Goal: Information Seeking & Learning: Learn about a topic

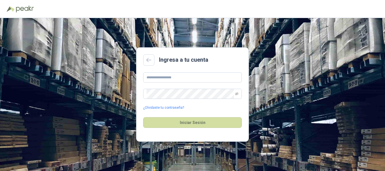
click at [169, 71] on main "Ingresa a tu cuenta ¿Olvidaste tu contraseña? Iniciar Sesión" at bounding box center [192, 94] width 113 height 94
click at [173, 79] on input "text" at bounding box center [192, 77] width 99 height 10
type input "**********"
click at [236, 95] on icon "eye-invisible" at bounding box center [236, 93] width 3 height 3
click at [143, 117] on button "Iniciar Sesión" at bounding box center [192, 122] width 99 height 11
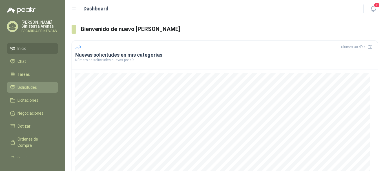
click at [35, 90] on span "Solicitudes" at bounding box center [26, 87] width 19 height 6
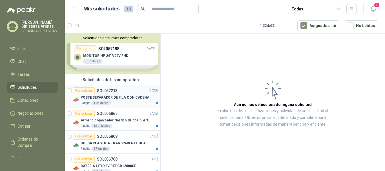
click at [119, 97] on p "POSTE SEPARADOR DE FILA CON CADENA" at bounding box center [115, 97] width 69 height 5
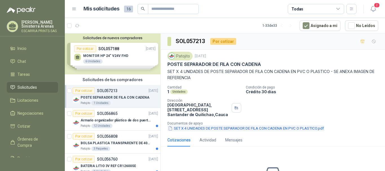
click at [192, 126] on button "SET X 4 UNIDADES DE POSTE SEPARADOR DE FILA CON CADENA EN PVC O PLASTICO.pdf" at bounding box center [245, 128] width 157 height 6
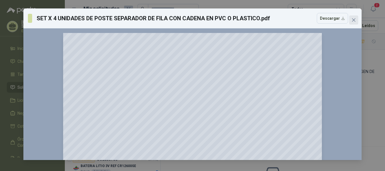
click at [350, 20] on span "Close" at bounding box center [353, 20] width 9 height 5
